Goal: Transaction & Acquisition: Book appointment/travel/reservation

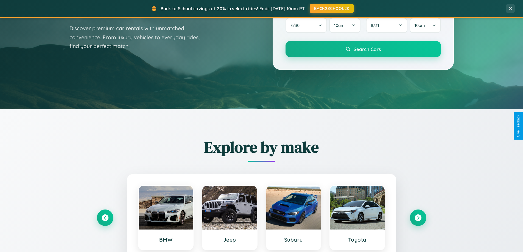
scroll to position [378, 0]
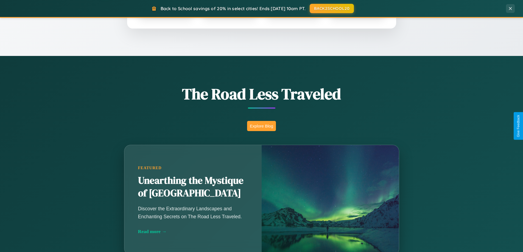
click at [261, 126] on button "Explore Blog" at bounding box center [261, 126] width 29 height 10
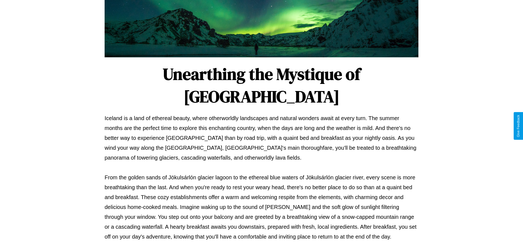
scroll to position [178, 0]
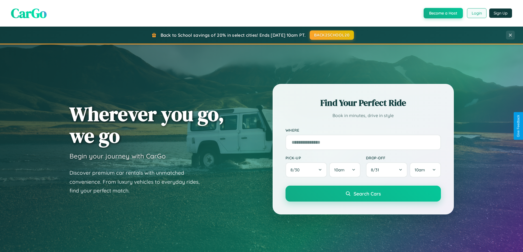
click at [477, 13] on button "Login" at bounding box center [476, 13] width 19 height 10
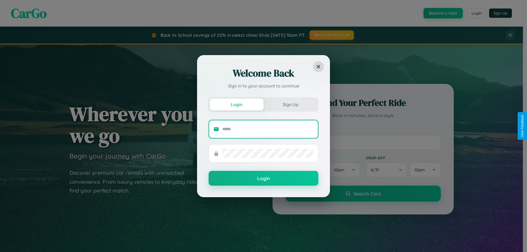
click at [268, 129] on input "text" at bounding box center [267, 129] width 91 height 9
type input "**********"
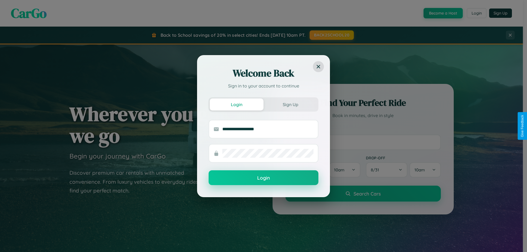
click at [264, 178] on button "Login" at bounding box center [264, 178] width 110 height 15
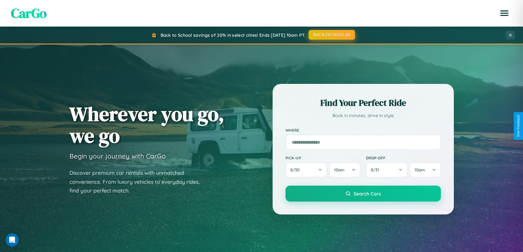
click at [331, 35] on button "BACK2SCHOOL20" at bounding box center [332, 35] width 46 height 10
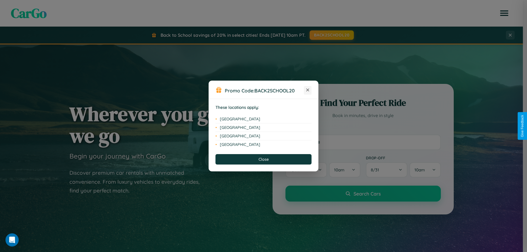
click at [308, 90] on icon at bounding box center [308, 90] width 3 height 3
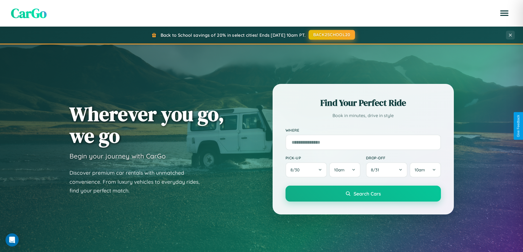
click at [331, 35] on button "BACK2SCHOOL20" at bounding box center [332, 35] width 46 height 10
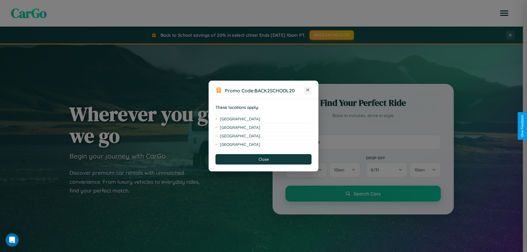
click at [308, 90] on icon at bounding box center [308, 90] width 3 height 3
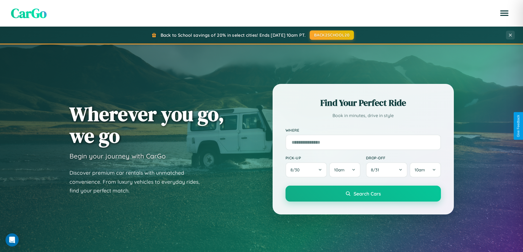
scroll to position [882, 0]
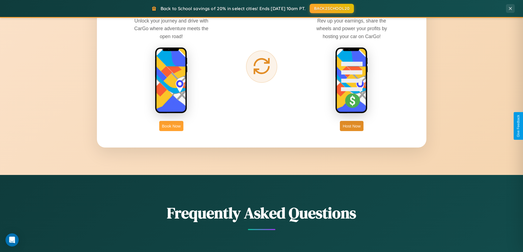
click at [171, 126] on button "Book Now" at bounding box center [171, 126] width 24 height 10
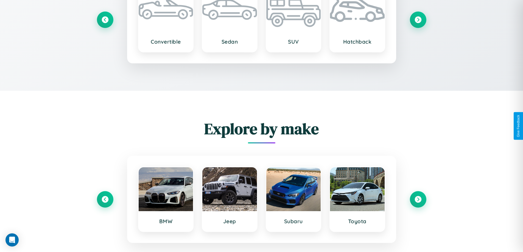
scroll to position [737, 0]
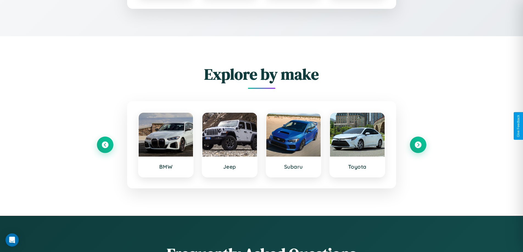
type input "******"
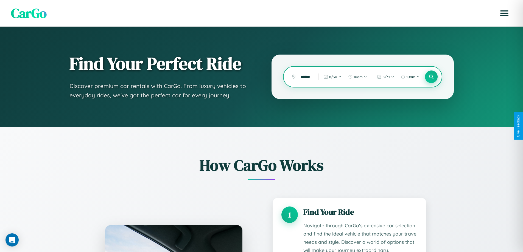
scroll to position [0, 0]
click at [431, 77] on icon at bounding box center [431, 76] width 5 height 5
